Goal: Find specific page/section: Find specific page/section

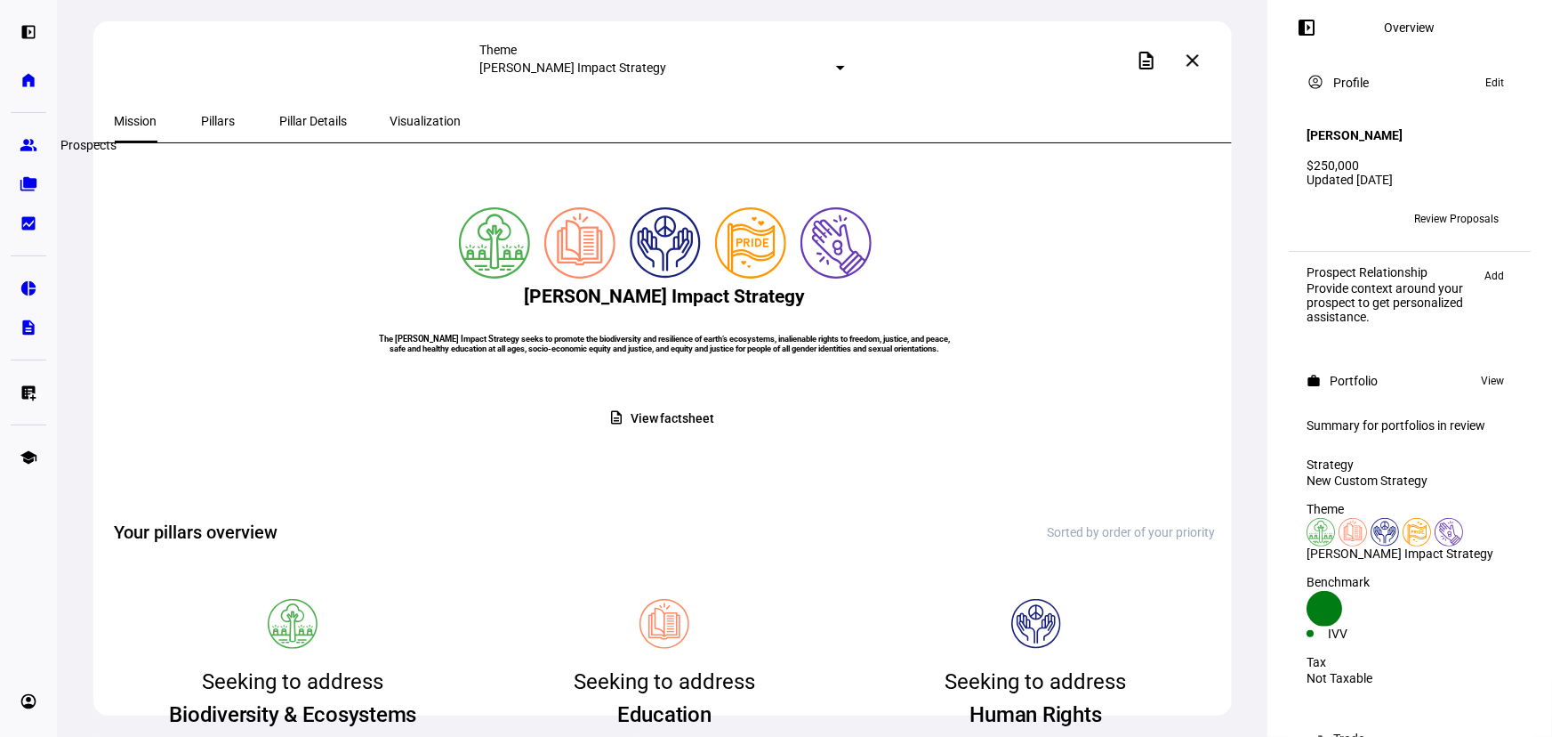
click at [33, 150] on eth-mat-symbol "group" at bounding box center [29, 145] width 18 height 18
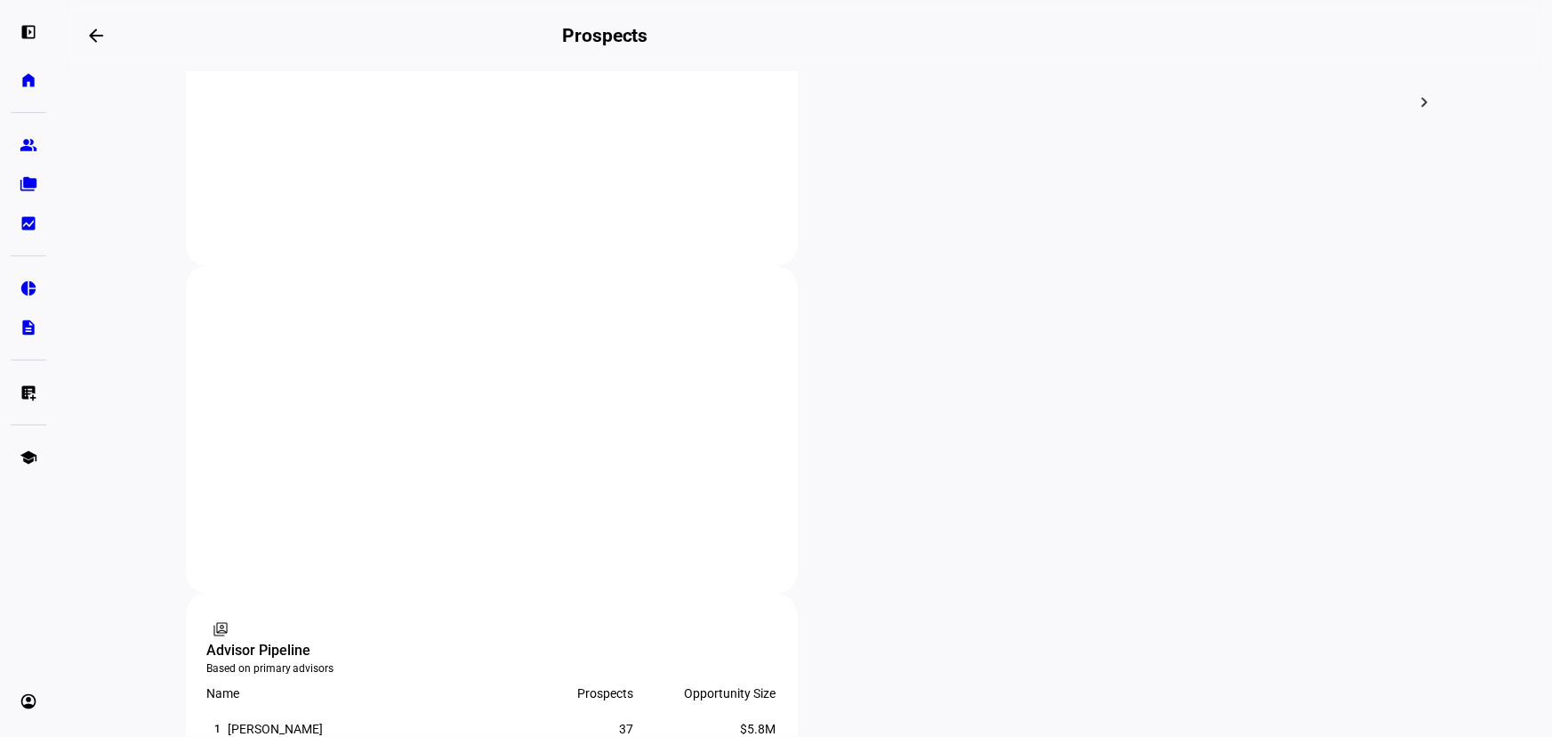
scroll to position [970, 0]
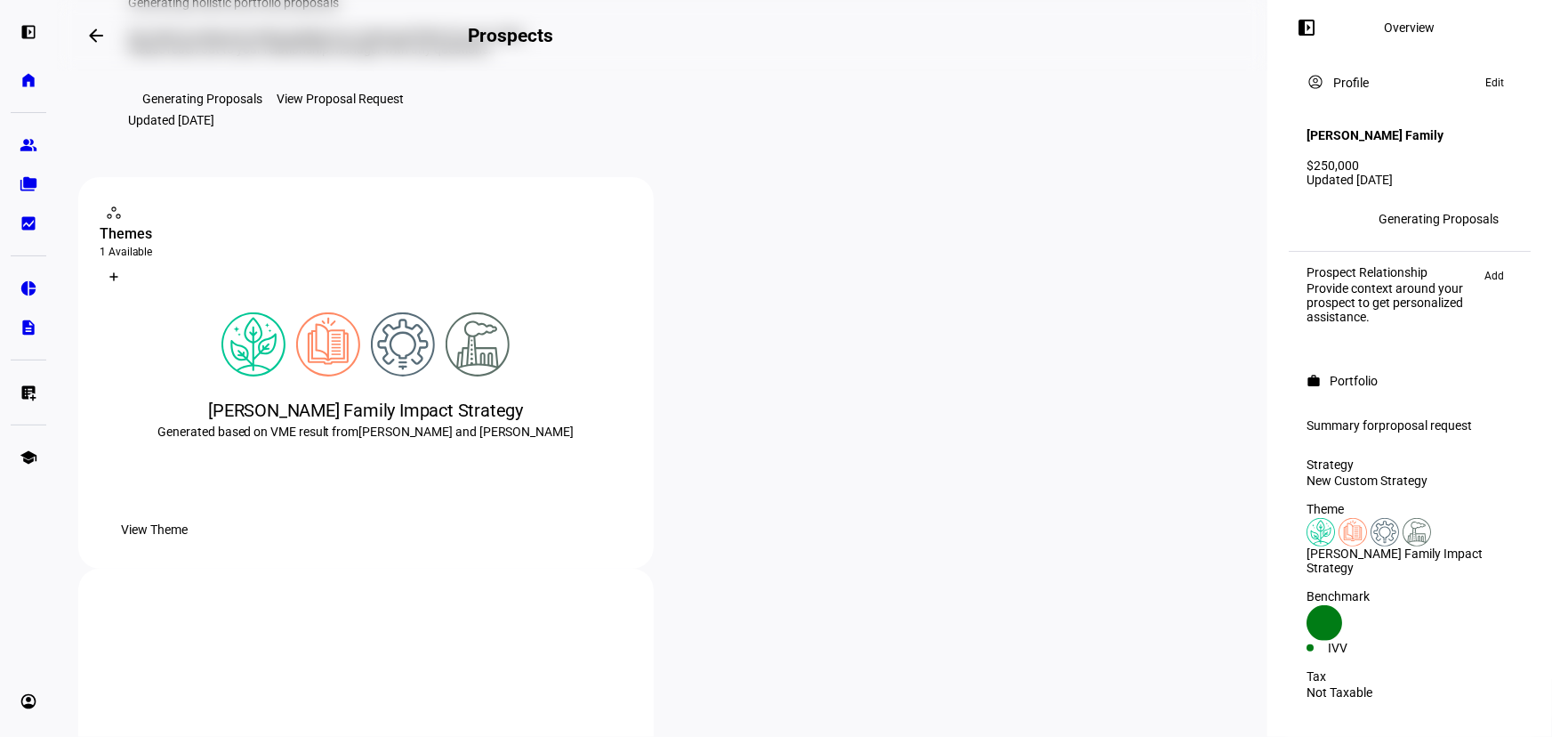
scroll to position [242, 0]
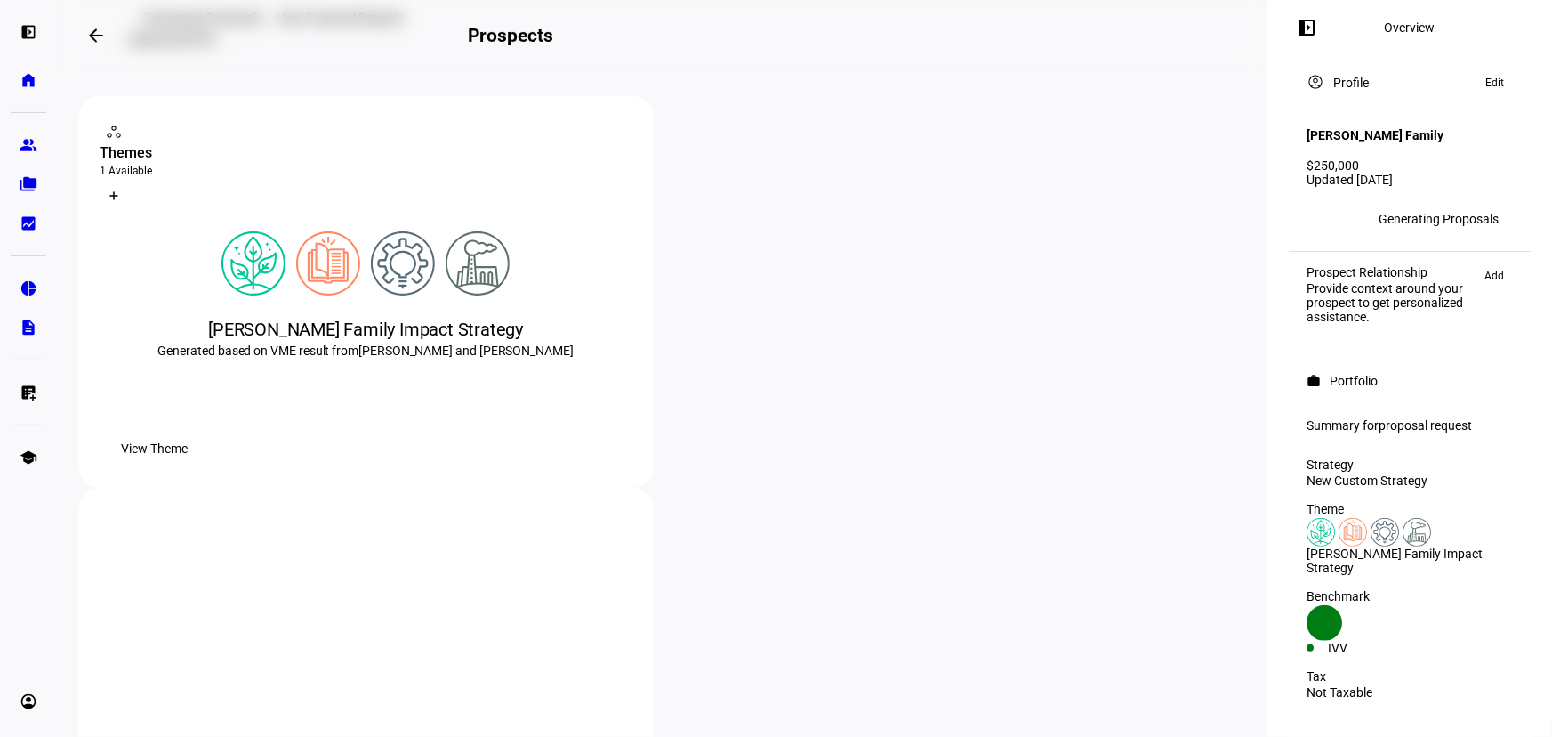
click at [556, 359] on div "Generated based on VME result from Larry and Eve Budnick" at bounding box center [366, 351] width 533 height 18
click at [486, 431] on div "Budnick Family Impact Strategy Generated based on VME result from Larry and Eve…" at bounding box center [366, 374] width 533 height 114
click at [188, 466] on span "View Theme" at bounding box center [154, 449] width 67 height 36
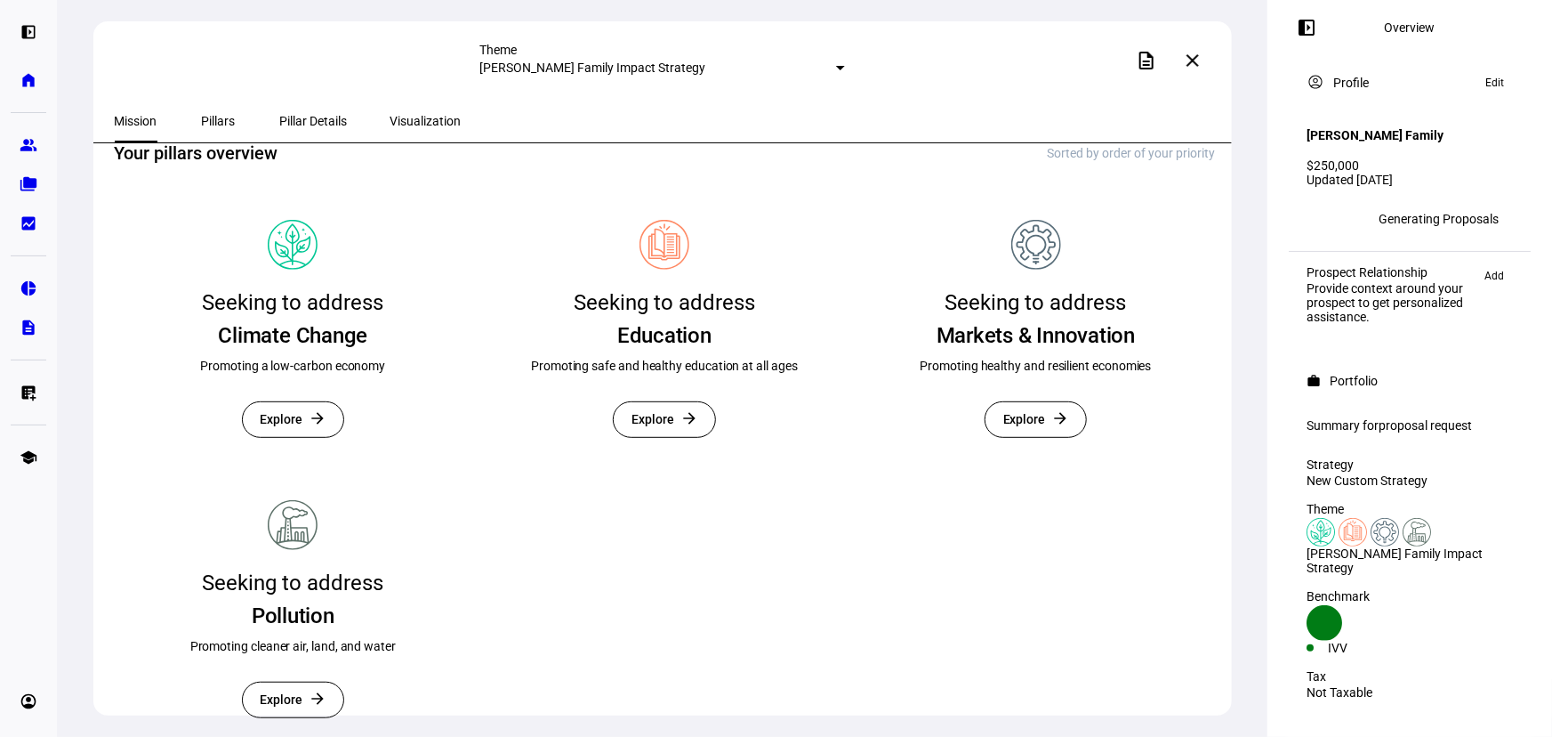
scroll to position [465, 0]
